Goal: Use online tool/utility

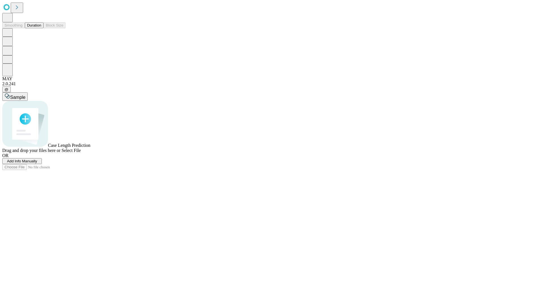
click at [41, 28] on button "Duration" at bounding box center [34, 25] width 19 height 6
click at [25, 95] on span "Sample" at bounding box center [17, 97] width 15 height 5
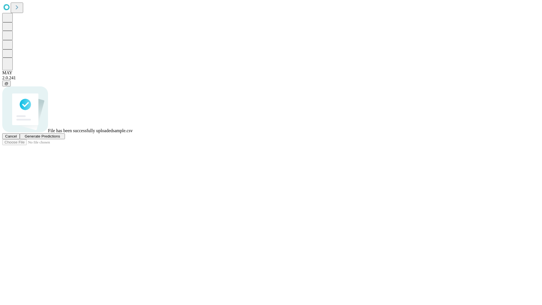
click at [60, 138] on span "Generate Predictions" at bounding box center [42, 136] width 35 height 4
